Goal: Find specific page/section: Find specific page/section

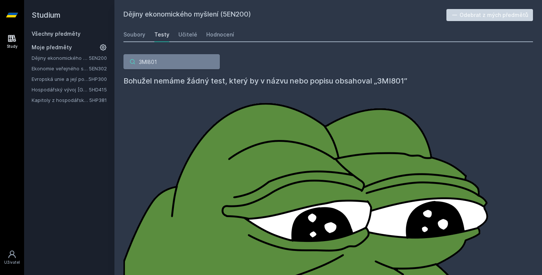
type input "3MI801"
click at [125, 33] on div "Soubory" at bounding box center [134, 35] width 22 height 8
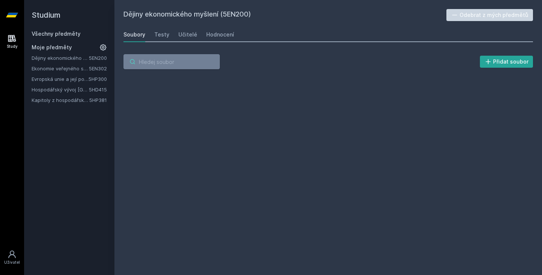
click at [164, 62] on input "search" at bounding box center [171, 61] width 96 height 15
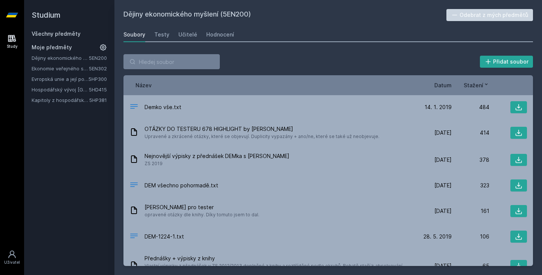
click at [56, 35] on link "Všechny předměty" at bounding box center [56, 33] width 49 height 6
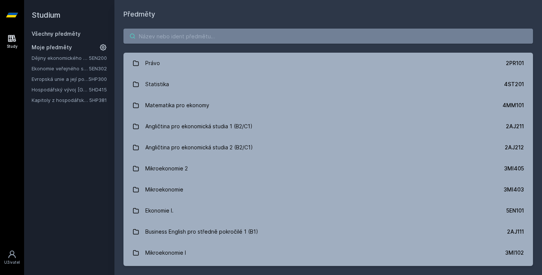
click at [175, 31] on input "search" at bounding box center [328, 36] width 410 height 15
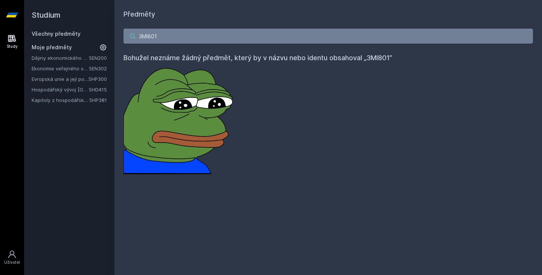
type input "3MI801"
